Goal: Task Accomplishment & Management: Use online tool/utility

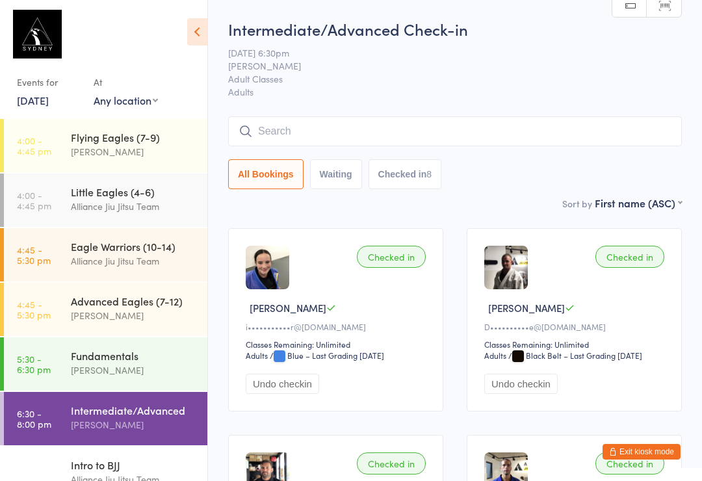
click at [360, 129] on input "search" at bounding box center [455, 131] width 454 height 30
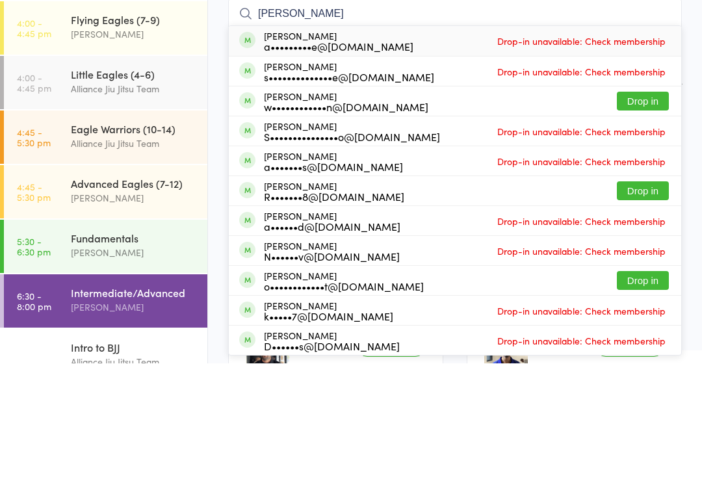
type input "[PERSON_NAME]"
click at [644, 209] on button "Drop in" at bounding box center [643, 218] width 52 height 19
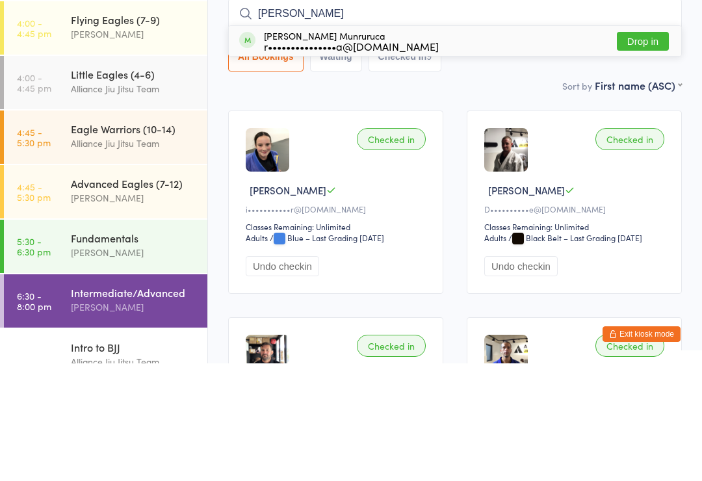
type input "[PERSON_NAME]"
click at [626, 150] on button "Drop in" at bounding box center [643, 159] width 52 height 19
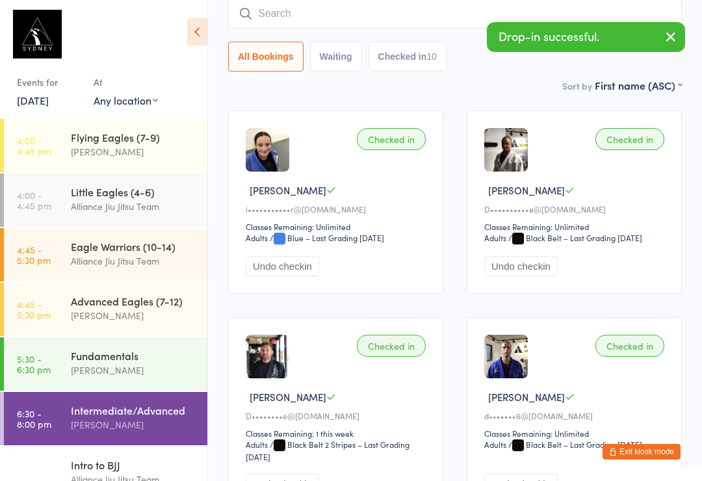
click at [259, 8] on input "search" at bounding box center [455, 14] width 454 height 30
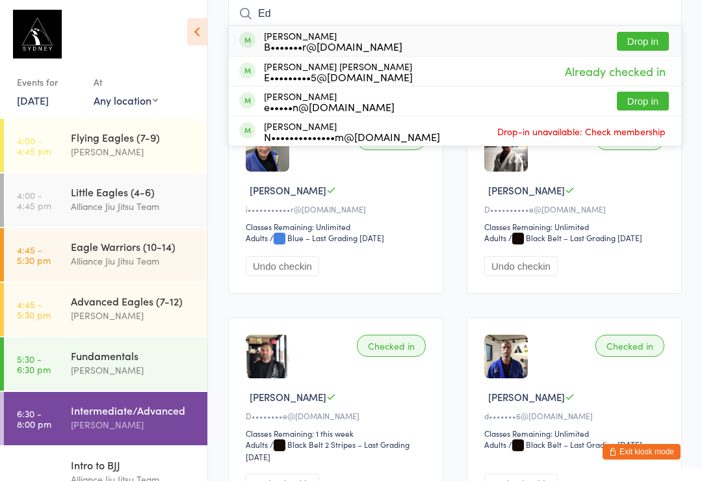
type input "E"
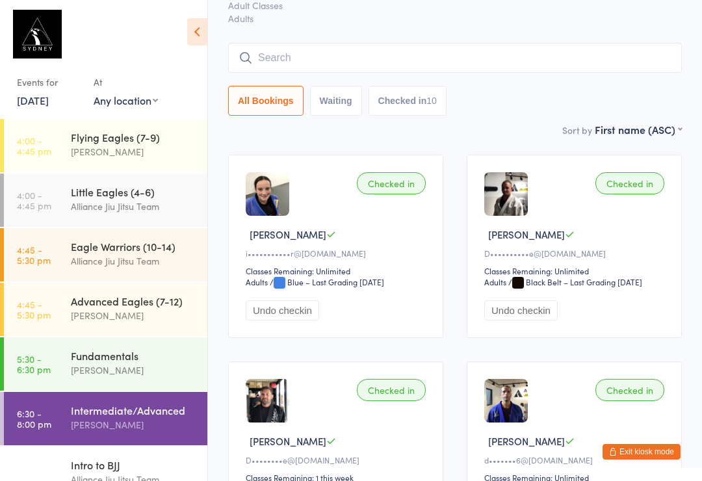
scroll to position [0, 0]
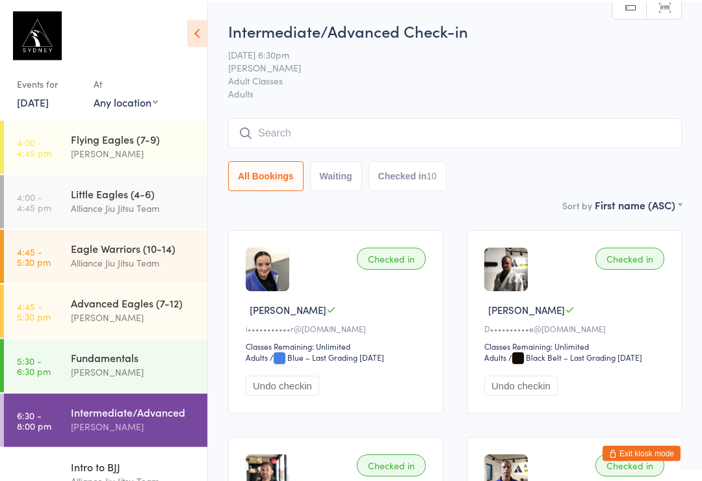
type input "P"
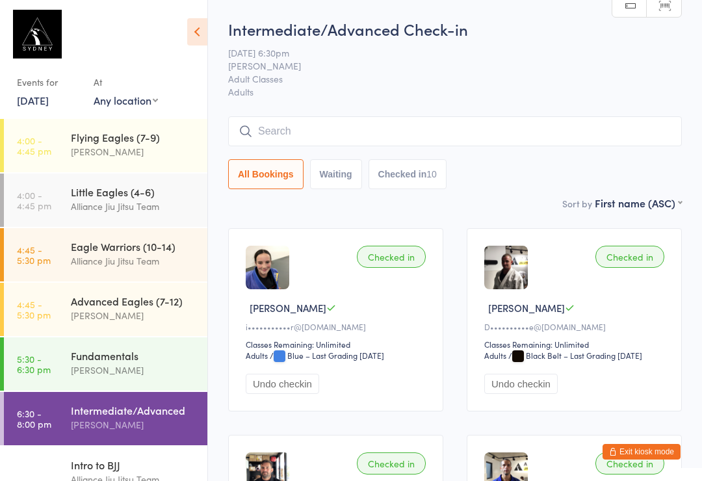
click at [441, 64] on span "[PERSON_NAME]" at bounding box center [445, 65] width 434 height 13
click at [391, 128] on input "search" at bounding box center [455, 131] width 454 height 30
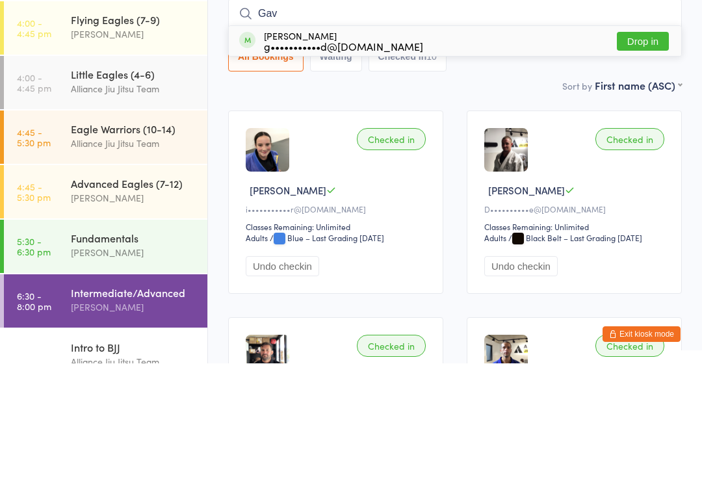
type input "Gav"
click at [648, 150] on button "Drop in" at bounding box center [643, 159] width 52 height 19
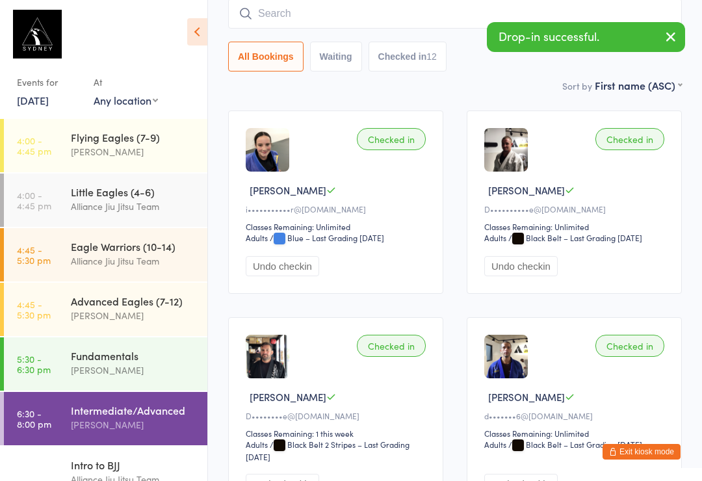
click at [295, 25] on input "search" at bounding box center [455, 14] width 454 height 30
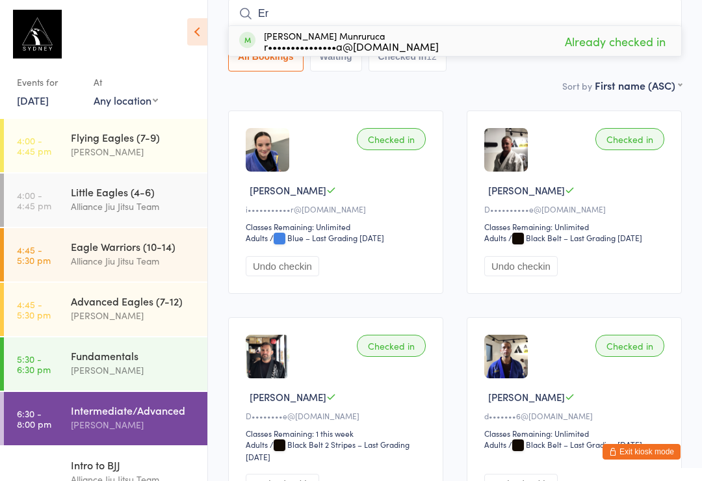
type input "E"
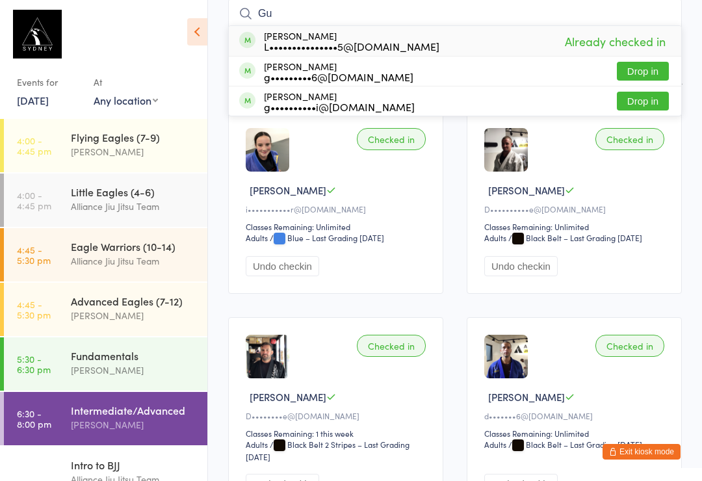
type input "G"
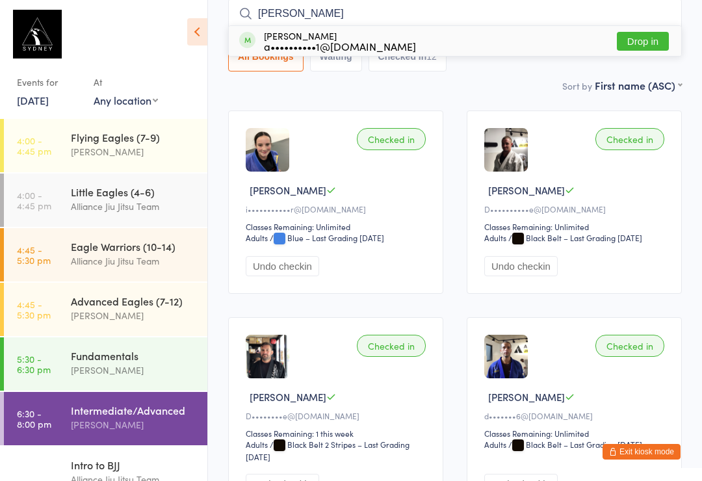
type input "[PERSON_NAME]"
click at [642, 39] on button "Drop in" at bounding box center [643, 41] width 52 height 19
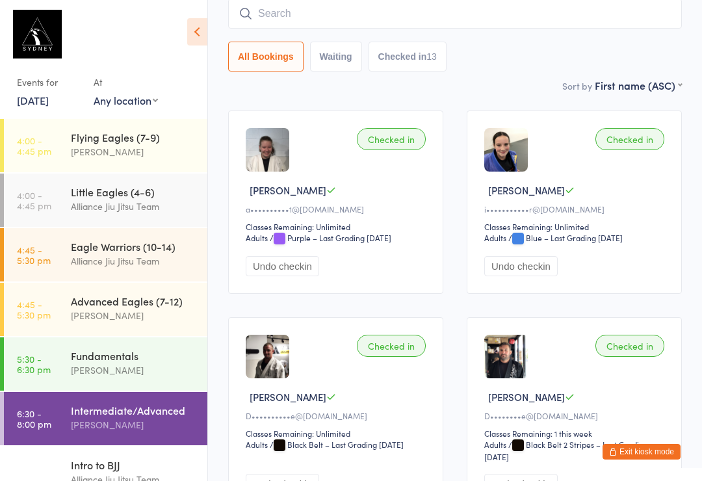
click at [451, 26] on input "search" at bounding box center [455, 14] width 454 height 30
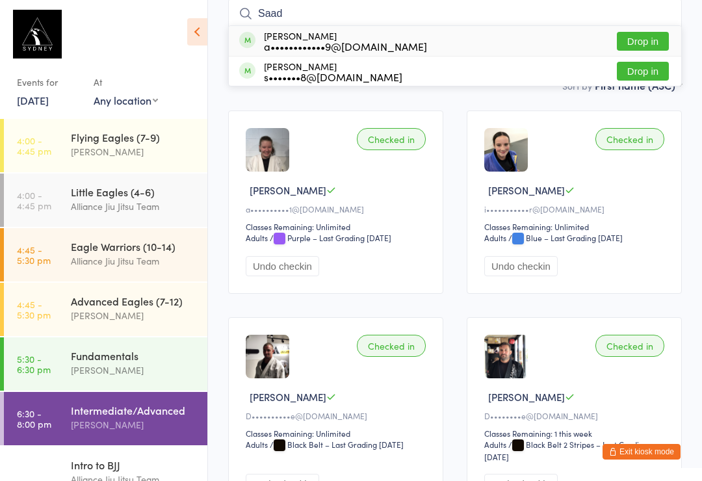
type input "Saad"
click at [652, 35] on button "Drop in" at bounding box center [643, 41] width 52 height 19
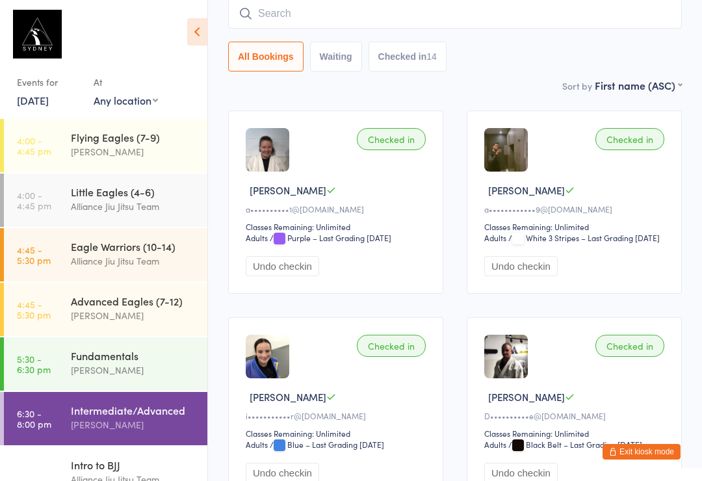
click at [394, 16] on input "search" at bounding box center [455, 14] width 454 height 30
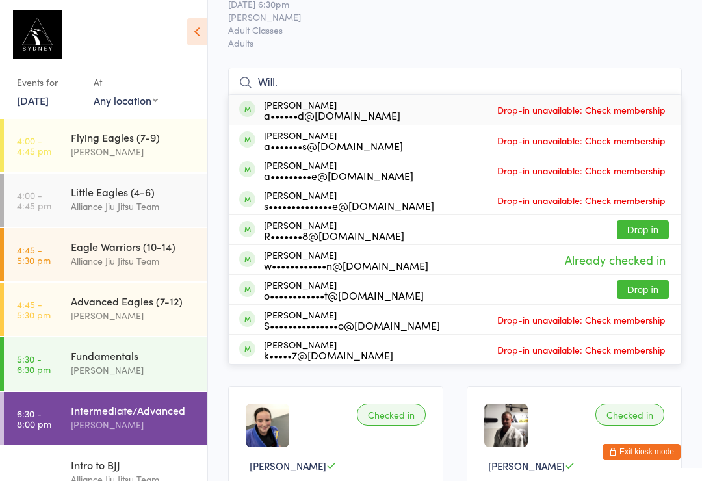
scroll to position [0, 0]
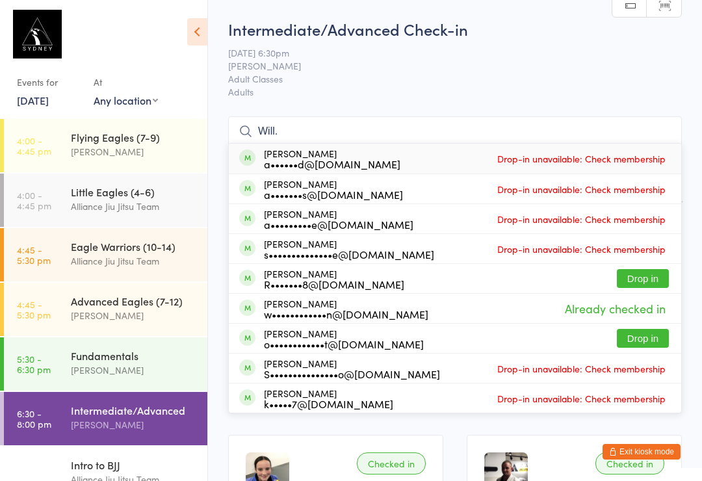
type input "Will."
click at [583, 53] on span "[DATE] 6:30pm" at bounding box center [445, 52] width 434 height 13
